Goal: Task Accomplishment & Management: Complete application form

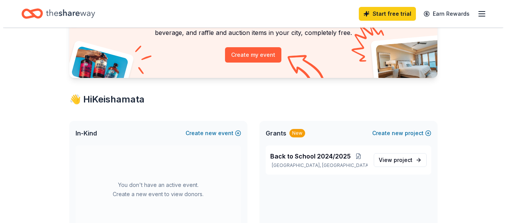
scroll to position [77, 0]
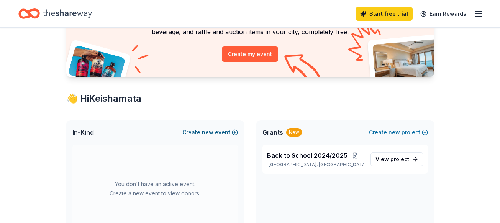
click at [234, 132] on button "Create new event" at bounding box center [211, 132] width 56 height 9
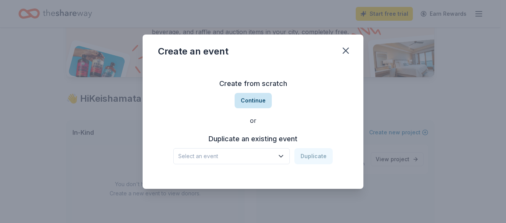
click at [261, 97] on button "Continue" at bounding box center [253, 100] width 37 height 15
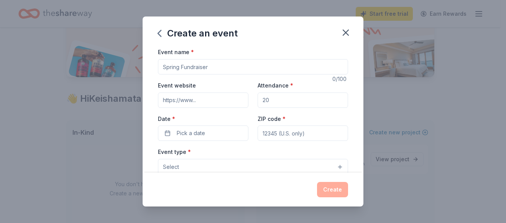
click at [218, 71] on input "Event name *" at bounding box center [253, 66] width 190 height 15
type input "Toy and Coat Drive 2025"
click at [206, 97] on input "Event website" at bounding box center [203, 99] width 91 height 15
type input "https://passionoutreachctr.org/"
click at [272, 101] on input "Attendance *" at bounding box center [303, 99] width 91 height 15
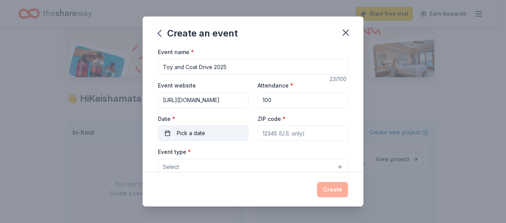
type input "100"
click at [213, 130] on button "Pick a date" at bounding box center [203, 132] width 91 height 15
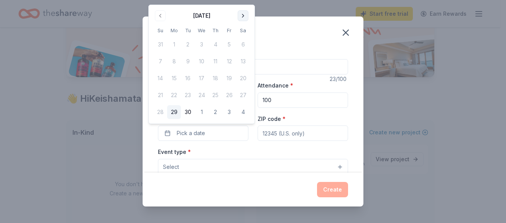
click at [244, 15] on button "Go to next month" at bounding box center [243, 15] width 11 height 11
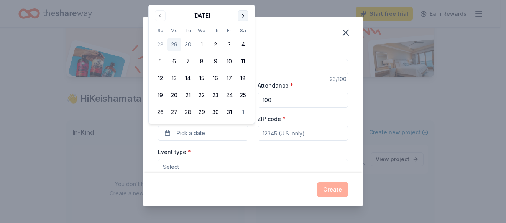
click at [244, 15] on button "Go to next month" at bounding box center [243, 15] width 11 height 11
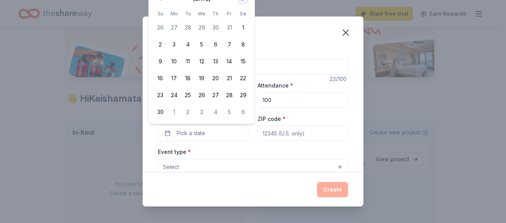
click at [244, 62] on button "13" at bounding box center [243, 61] width 14 height 14
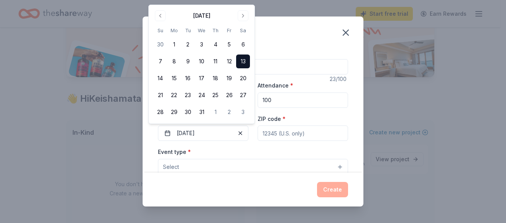
click at [268, 131] on input "ZIP code *" at bounding box center [303, 132] width 91 height 15
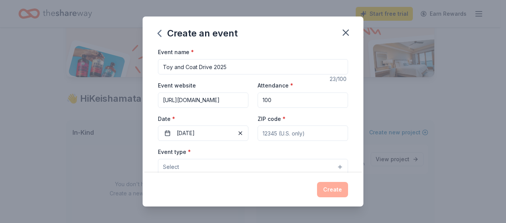
type input "62060"
type input "1223 MadisonAve"
click at [207, 164] on button "Select" at bounding box center [253, 167] width 190 height 16
click at [207, 165] on button "Select" at bounding box center [253, 167] width 190 height 16
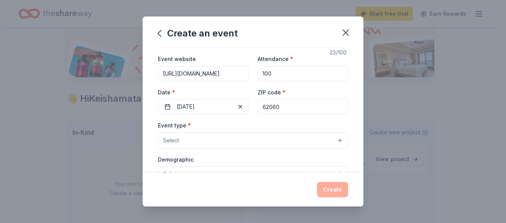
scroll to position [38, 0]
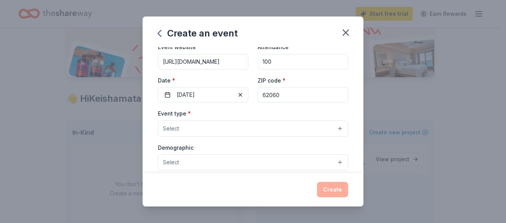
click at [194, 126] on button "Select" at bounding box center [253, 128] width 190 height 16
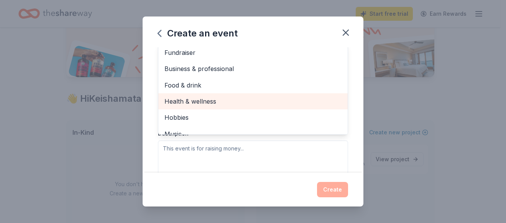
scroll to position [115, 0]
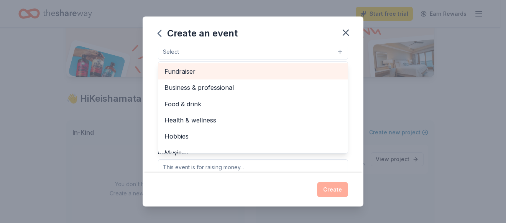
click at [214, 70] on span "Fundraiser" at bounding box center [253, 71] width 177 height 10
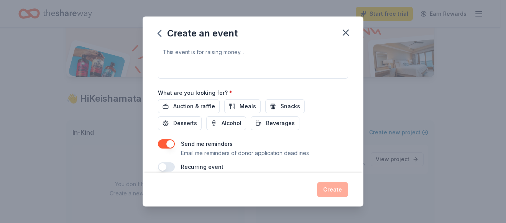
scroll to position [232, 0]
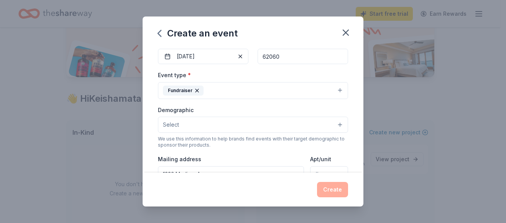
scroll to position [115, 0]
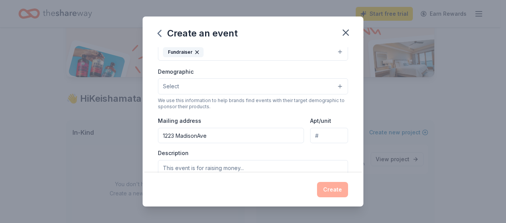
click at [232, 82] on button "Select" at bounding box center [253, 86] width 190 height 16
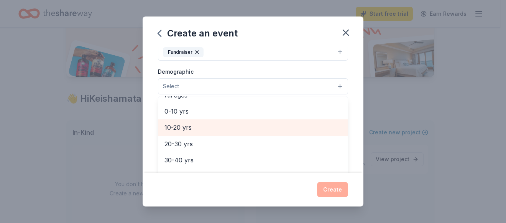
scroll to position [46, 0]
click at [201, 125] on span "0-10 yrs" at bounding box center [253, 125] width 177 height 10
click at [201, 127] on span "10-20 yrs" at bounding box center [253, 125] width 177 height 10
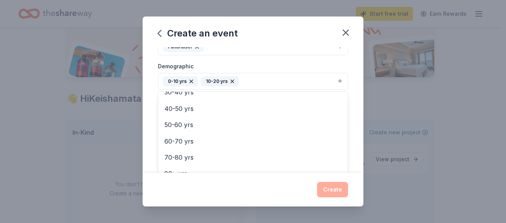
scroll to position [122, 0]
click at [347, 77] on div "Event name * Toy and Coat Drive 2025 23 /100 Event website https://passionoutre…" at bounding box center [253, 109] width 221 height 125
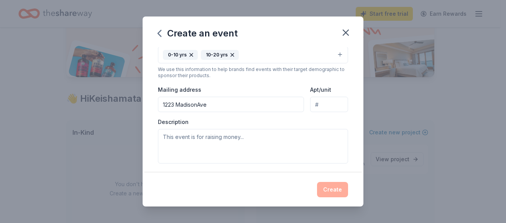
scroll to position [160, 0]
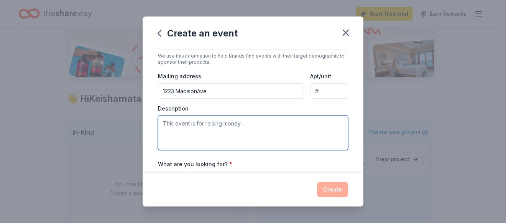
click at [288, 122] on textarea at bounding box center [253, 132] width 190 height 35
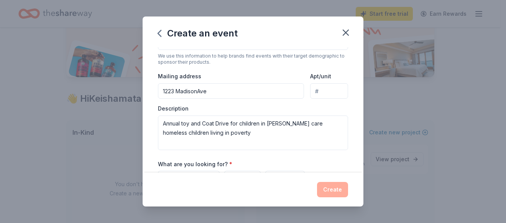
click at [312, 104] on div "Event type * Fundraiser Demographic 0-10 yrs 10-20 yrs We use this information …" at bounding box center [253, 68] width 190 height 163
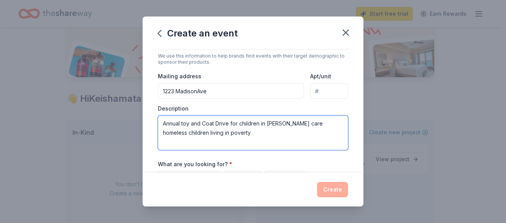
click at [232, 134] on textarea "Annual toy and Coat Drive for children in foster care homeless children living …" at bounding box center [253, 132] width 190 height 35
click at [229, 132] on textarea "Annual toy and Coat Drive for children in foster care homeless children living …" at bounding box center [253, 132] width 190 height 35
click at [161, 122] on textarea "Annual toy and Coat Drive in and around Madison County Illinois" at bounding box center [253, 132] width 190 height 35
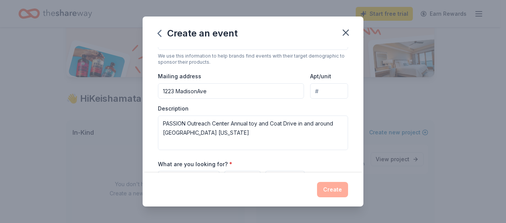
click at [186, 98] on input "1223 MadisonAve" at bounding box center [231, 90] width 146 height 15
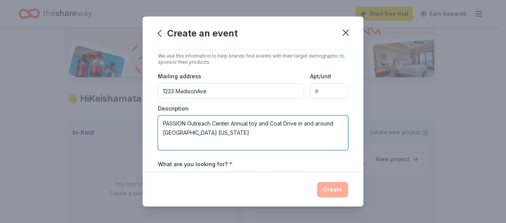
click at [270, 133] on textarea "PASSION Outreach Center Annual toy and Coat Drive in and around Madison County …" at bounding box center [253, 132] width 190 height 35
click at [230, 123] on textarea "PASSION Outreach Center Annual toy and Coat Drive in and around Madison County …" at bounding box center [253, 132] width 190 height 35
click at [274, 121] on textarea "PASSION Outreach Center is having there Annual toy and Coat Drive in and around…" at bounding box center [253, 132] width 190 height 35
click at [166, 123] on textarea "PASSION Outreach Center is having there annual toy and Coat Drive in and around…" at bounding box center [253, 132] width 190 height 35
click at [171, 125] on textarea "P.ASSION Outreach Center is having there annual toy and Coat Drive in and aroun…" at bounding box center [253, 132] width 190 height 35
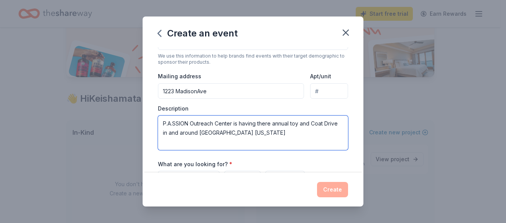
click at [176, 125] on textarea "P.A.SSION Outreach Center is having there annual toy and Coat Drive in and arou…" at bounding box center [253, 132] width 190 height 35
click at [180, 125] on textarea "P.A.S.SION Outreach Center is having there annual toy and Coat Drive in and aro…" at bounding box center [253, 132] width 190 height 35
click at [184, 123] on textarea "P.A.S.S.ION Outreach Center is having there annual toy and Coat Drive in and ar…" at bounding box center [253, 132] width 190 height 35
click at [188, 123] on textarea "P.A.S.S.I.ON Outreach Center is having there annual toy and Coat Drive in and a…" at bounding box center [253, 132] width 190 height 35
click at [280, 133] on textarea "P.A.S.S.I.O.N Outreach Center is having there annual toy and Coat Drive in and …" at bounding box center [253, 132] width 190 height 35
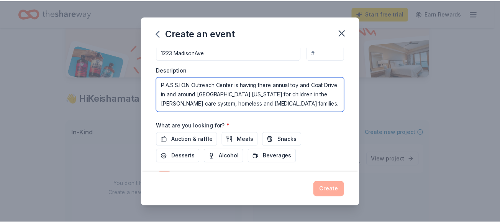
scroll to position [243, 0]
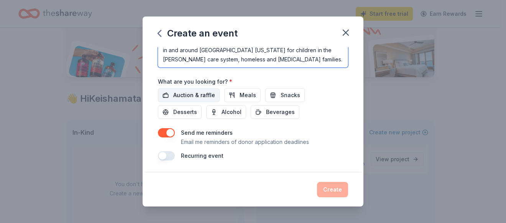
type textarea "P.A.S.S.I.O.N Outreach Center is having there annual toy and Coat Drive in and …"
click at [180, 94] on span "Auction & raffle" at bounding box center [194, 95] width 42 height 9
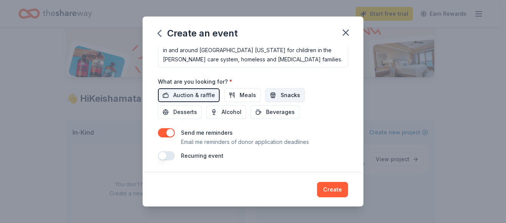
click at [281, 95] on span "Snacks" at bounding box center [291, 95] width 20 height 9
click at [275, 110] on span "Beverages" at bounding box center [280, 111] width 29 height 9
click at [181, 110] on span "Desserts" at bounding box center [185, 111] width 24 height 9
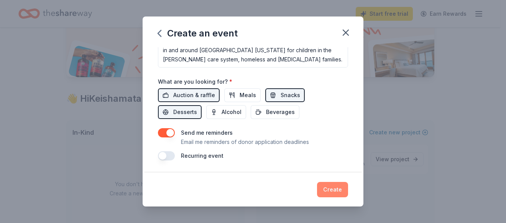
click at [336, 189] on button "Create" at bounding box center [332, 189] width 31 height 15
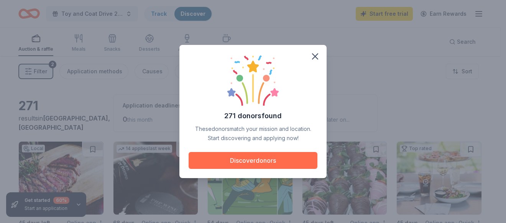
click at [285, 161] on button "Discover donors" at bounding box center [253, 160] width 129 height 17
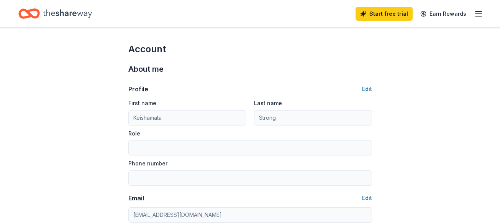
scroll to position [463, 0]
